Goal: Obtain resource: Obtain resource

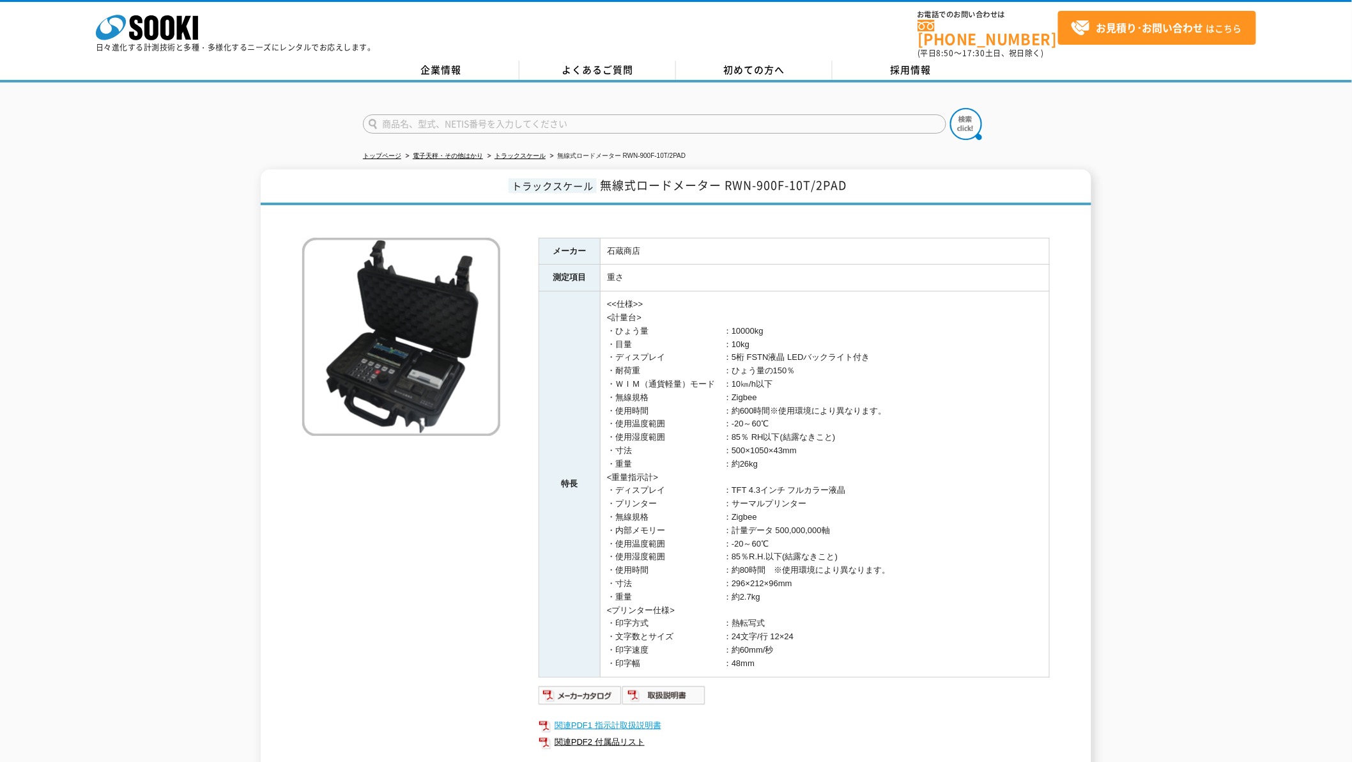
click at [608, 717] on link "関連PDF1 指示計取扱説明書" at bounding box center [794, 725] width 511 height 17
click at [688, 693] on img at bounding box center [665, 695] width 84 height 20
click at [459, 114] on input "text" at bounding box center [655, 123] width 584 height 19
click at [430, 134] on div "SJ2-10" at bounding box center [485, 142] width 242 height 16
type input "SJ2-10"
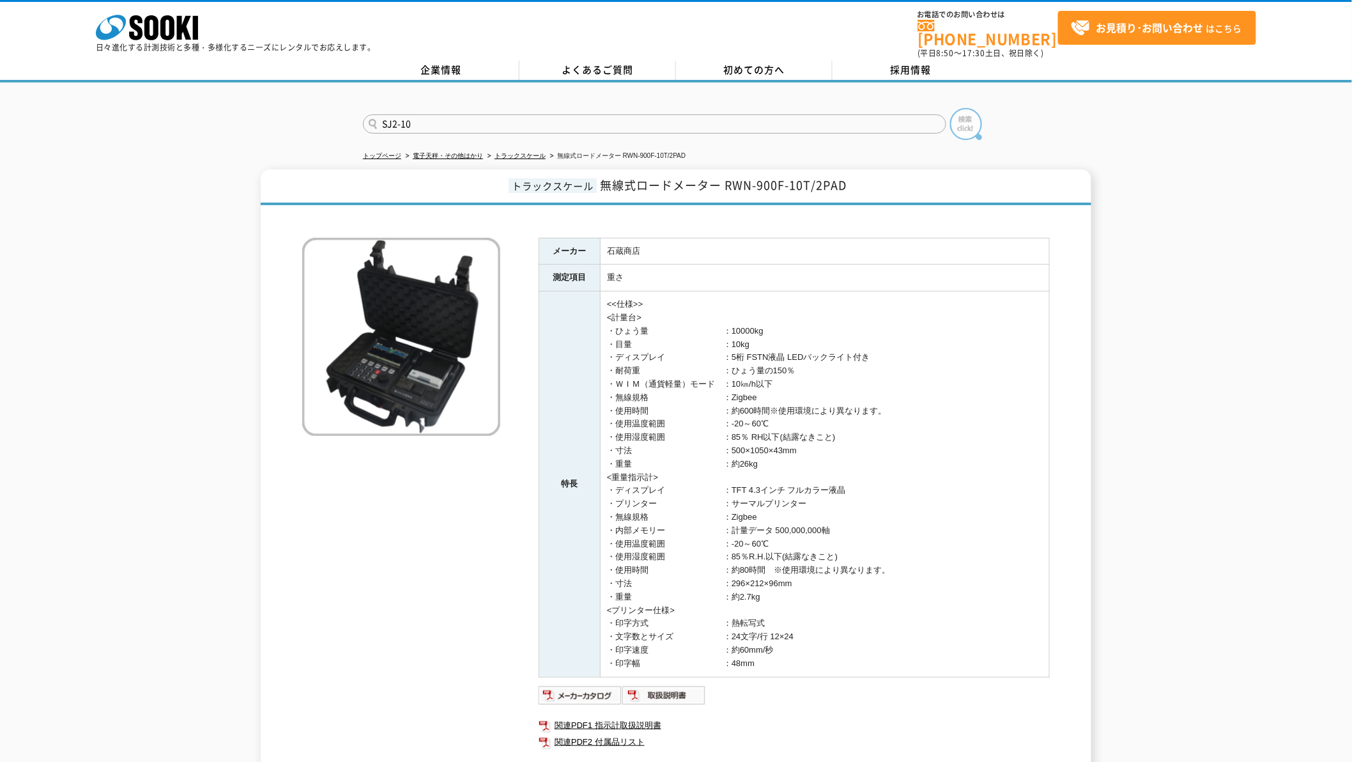
click at [953, 118] on img at bounding box center [966, 124] width 32 height 32
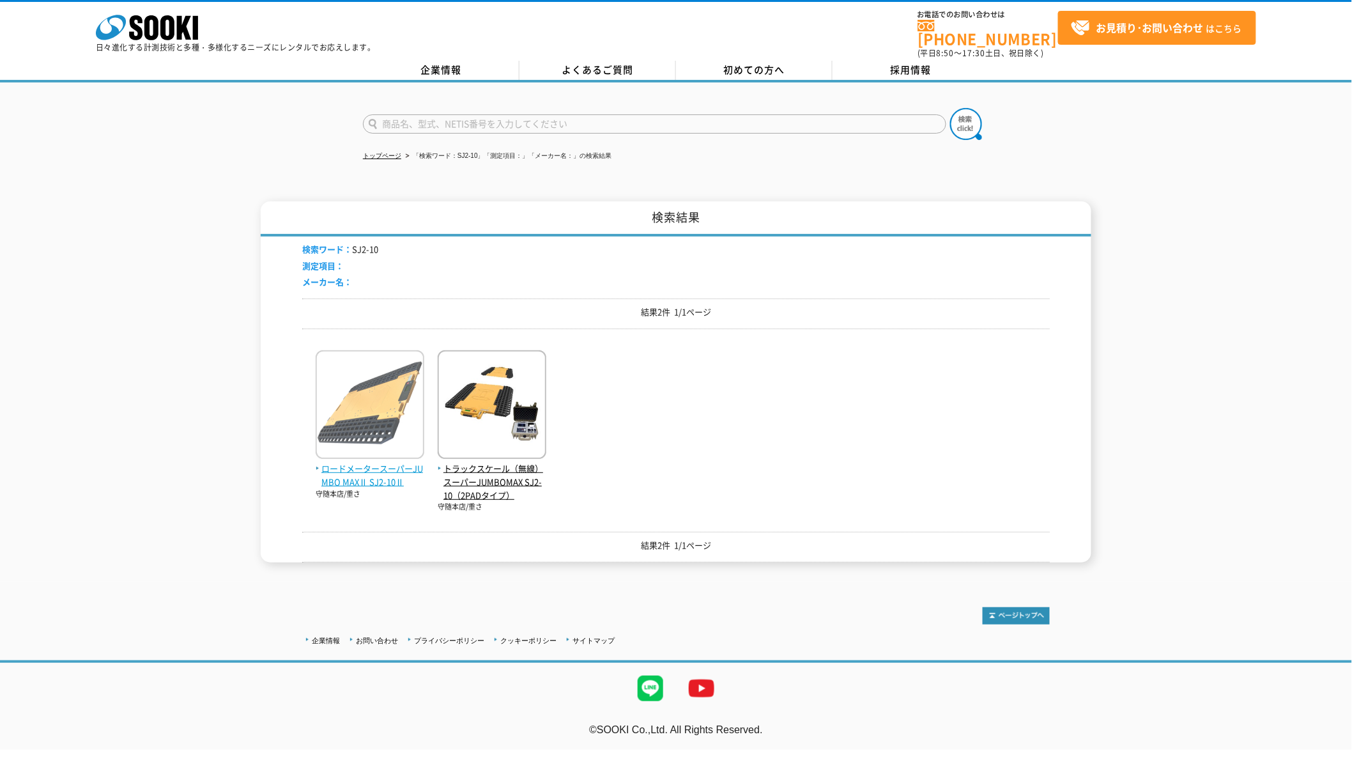
click at [364, 430] on img at bounding box center [370, 406] width 109 height 112
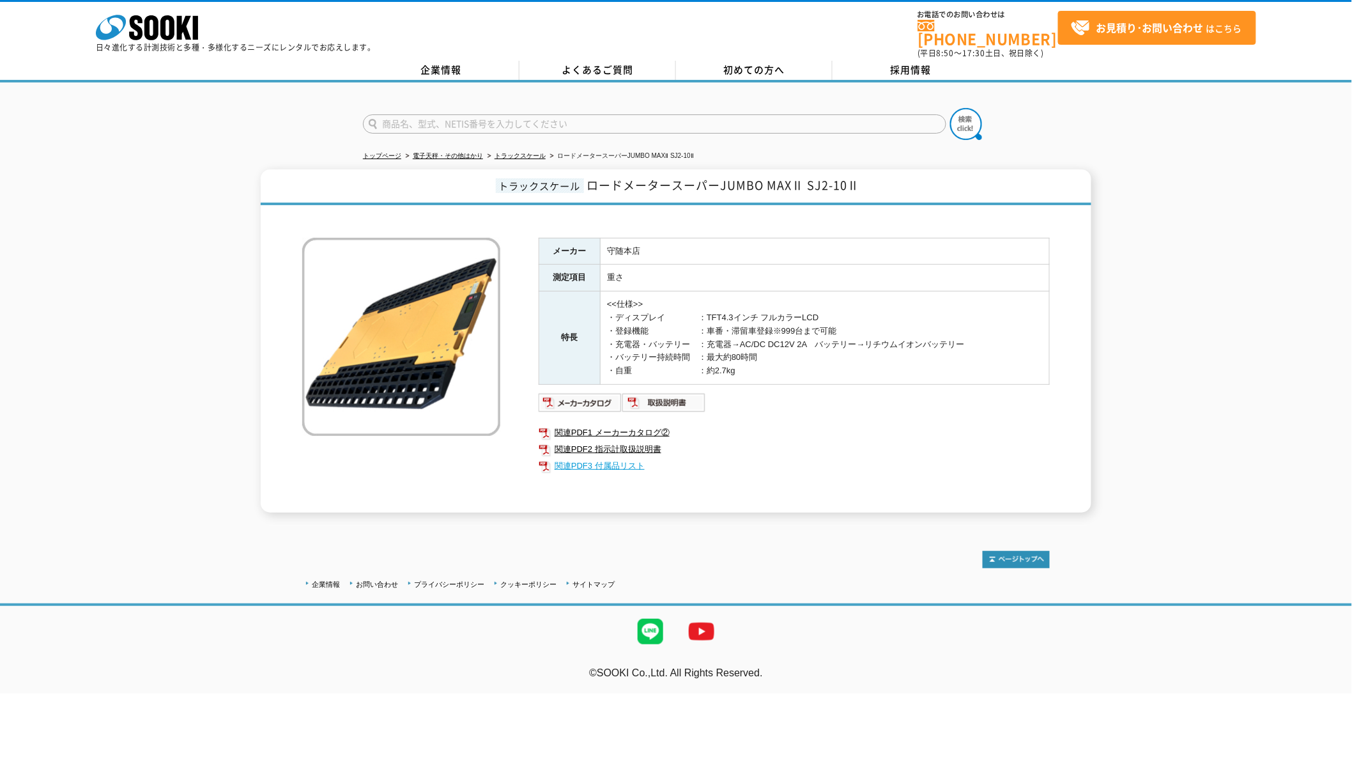
click at [623, 458] on link "関連PDF3 付属品リスト" at bounding box center [794, 466] width 511 height 17
click at [680, 399] on img at bounding box center [665, 402] width 84 height 20
click at [624, 444] on link "関連PDF2 指示計取扱説明書" at bounding box center [794, 449] width 511 height 17
click at [626, 424] on link "関連PDF1 メーカーカタログ②" at bounding box center [794, 432] width 511 height 17
